Goal: Task Accomplishment & Management: Complete application form

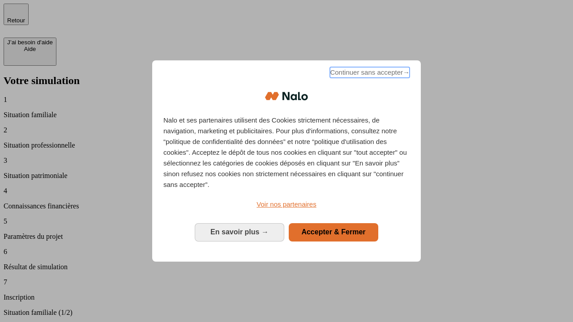
click at [369, 74] on span "Continuer sans accepter →" at bounding box center [370, 72] width 80 height 11
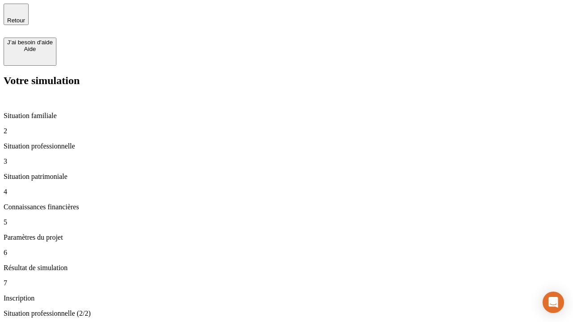
type input "30 000"
type input "0"
type input "1 000"
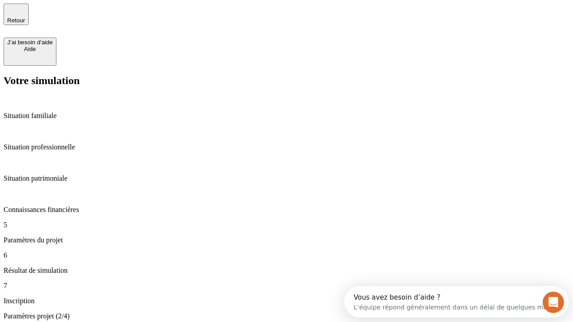
type input "40"
type input "64"
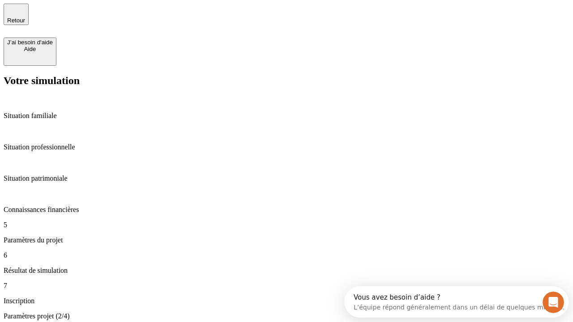
type input "200 000"
type input "640"
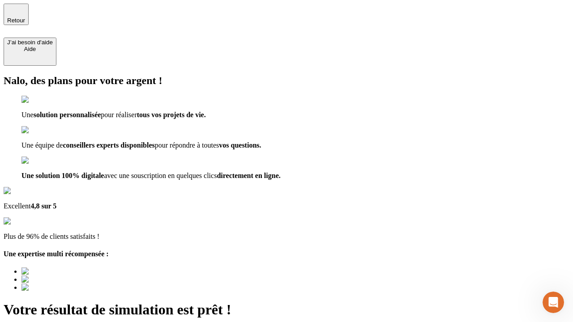
type input "[EMAIL_ADDRESS][DOMAIN_NAME]"
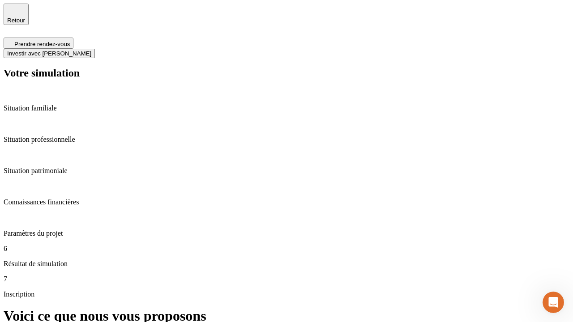
click at [91, 50] on span "Investir avec [PERSON_NAME]" at bounding box center [49, 53] width 84 height 7
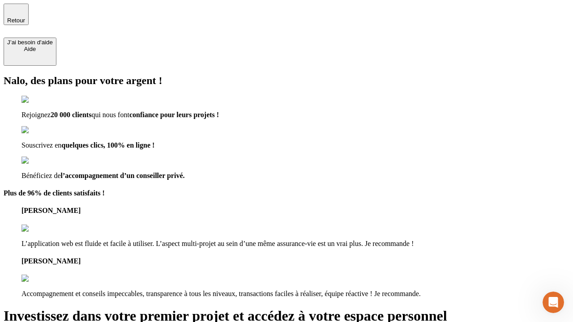
type input "[EMAIL_ADDRESS][DOMAIN_NAME]"
